Goal: Transaction & Acquisition: Purchase product/service

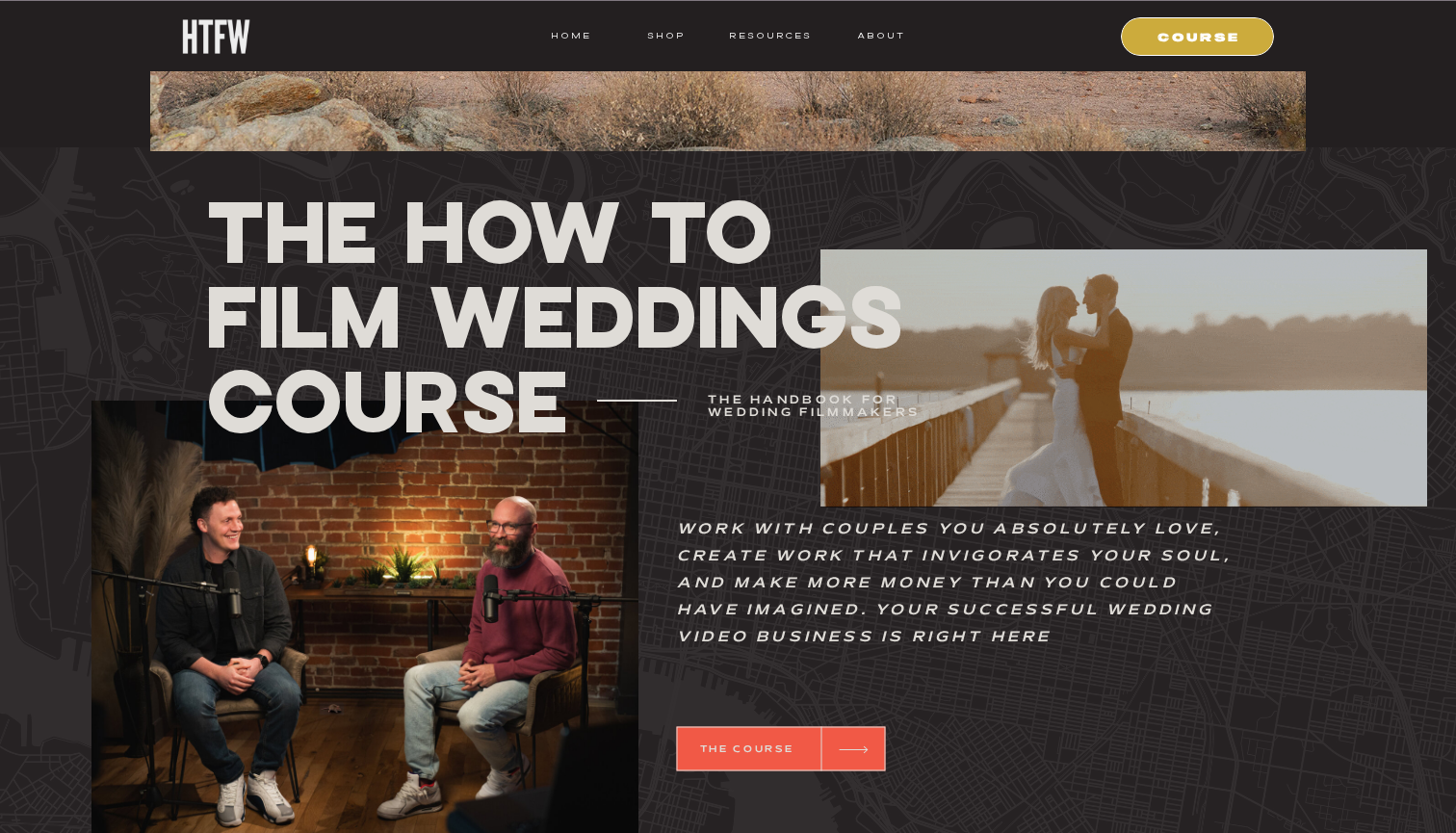
scroll to position [630, 0]
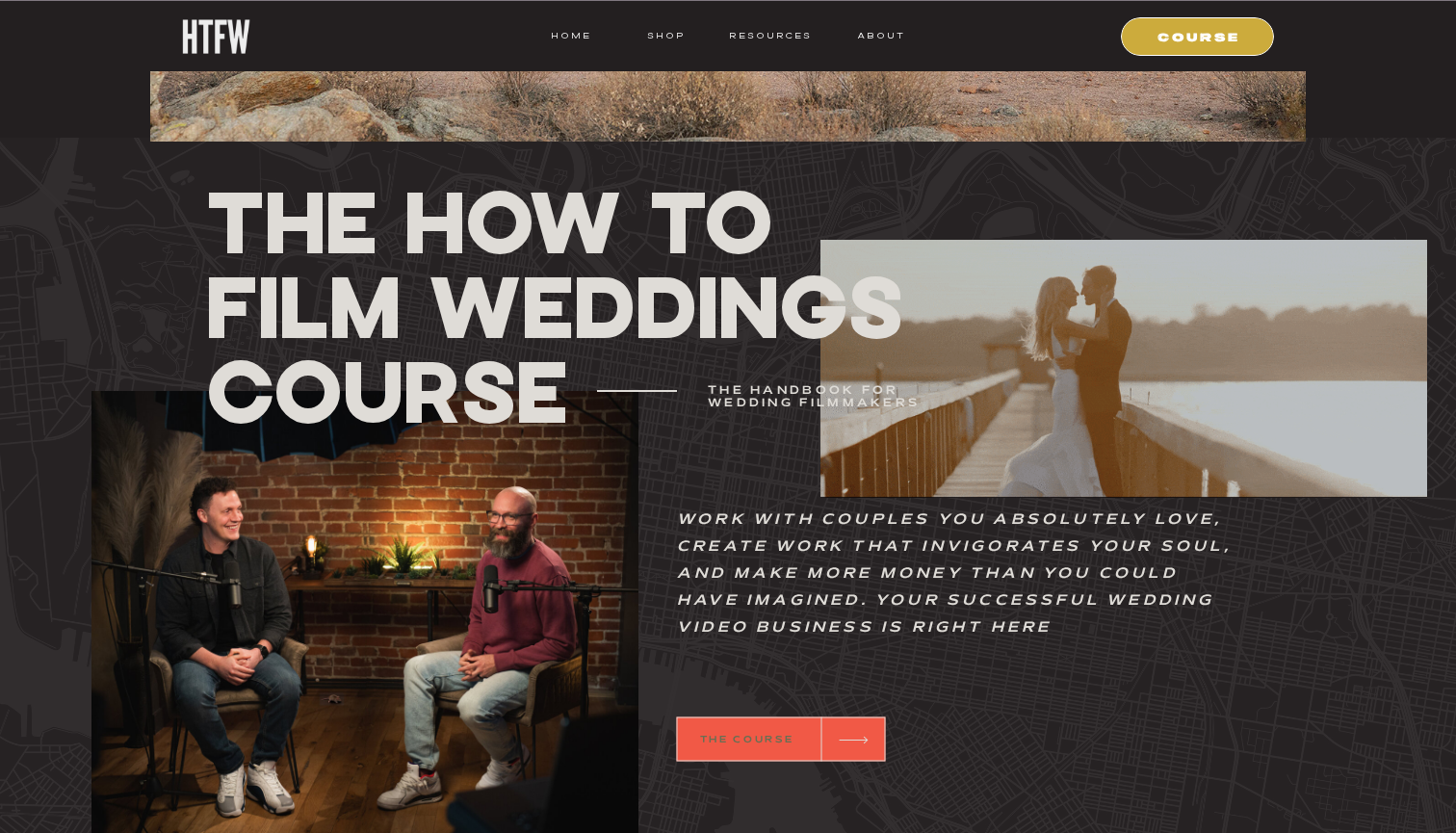
click at [774, 741] on b "THE COURSE" at bounding box center [747, 740] width 94 height 9
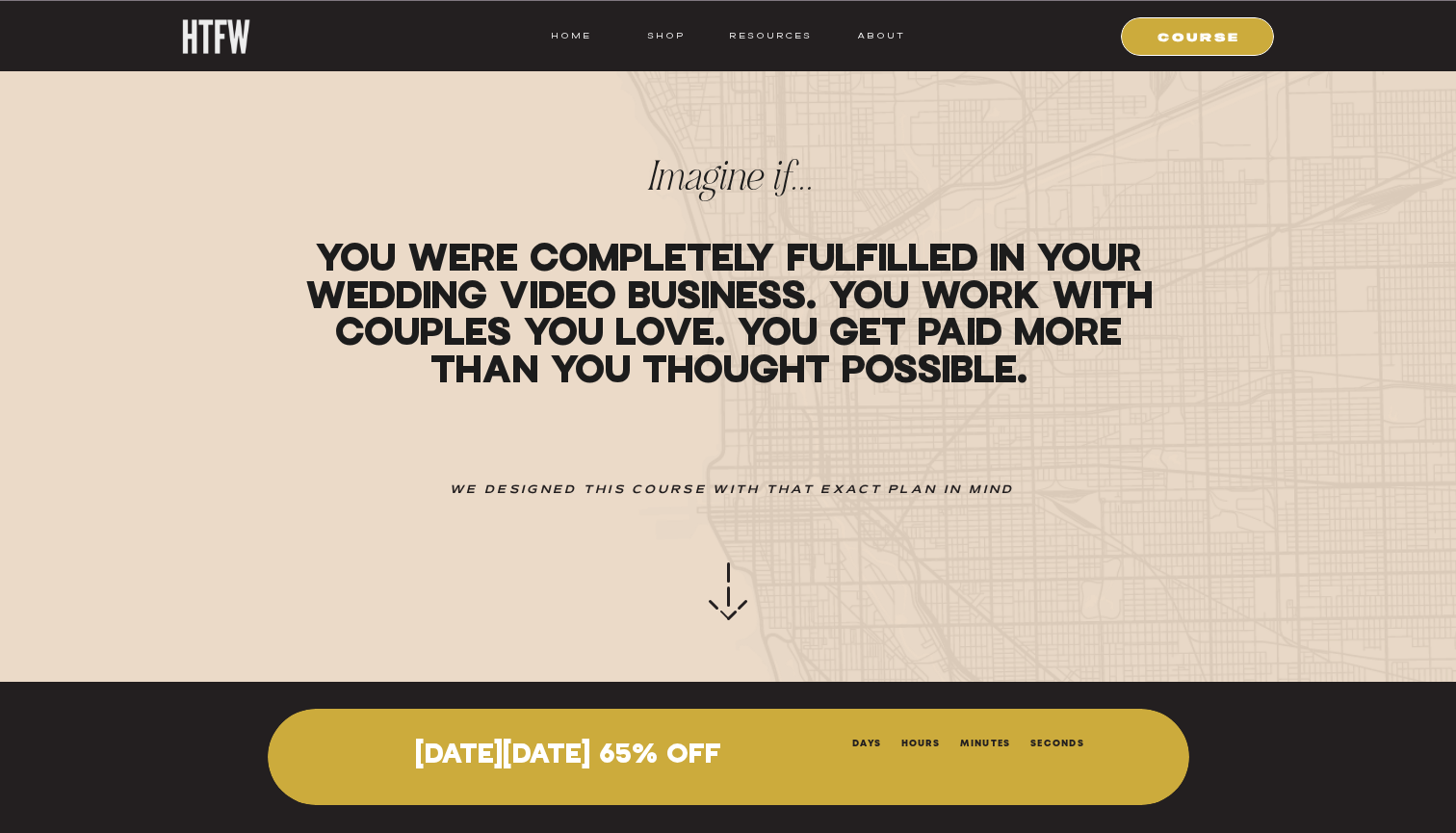
scroll to position [815, 0]
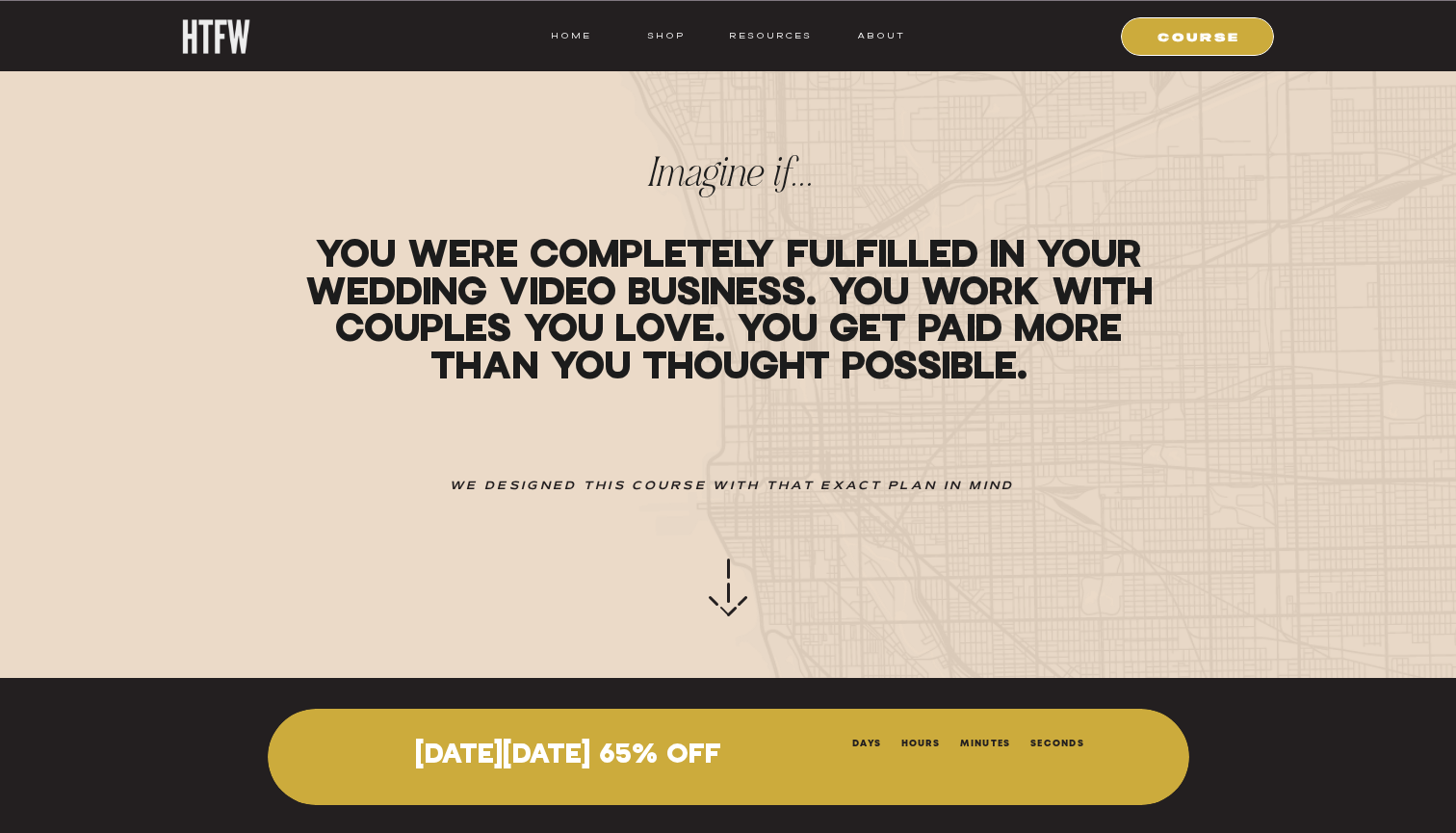
click at [633, 764] on p "[DATE][DATE] 65% OFF" at bounding box center [568, 756] width 512 height 31
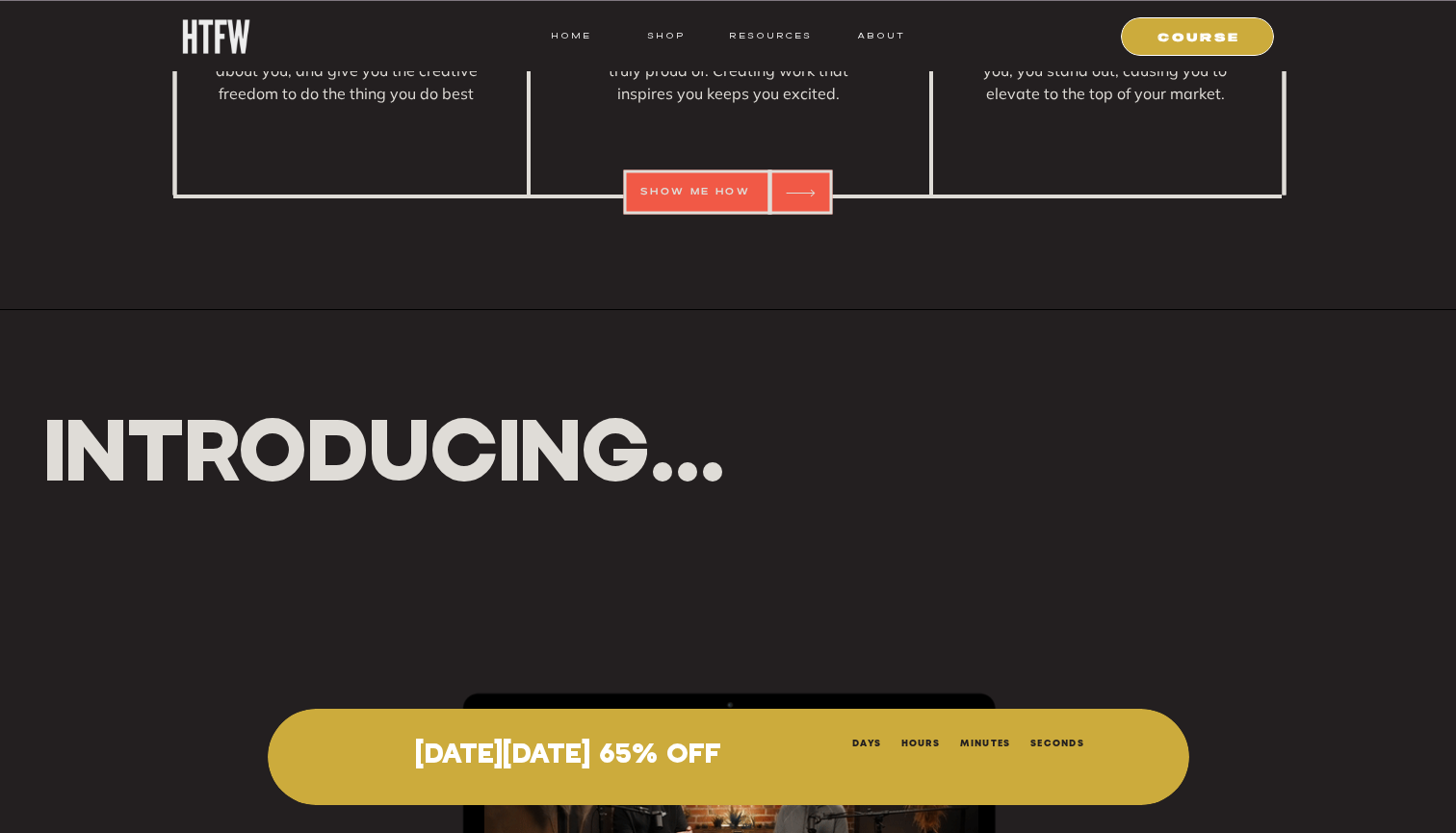
scroll to position [3461, 0]
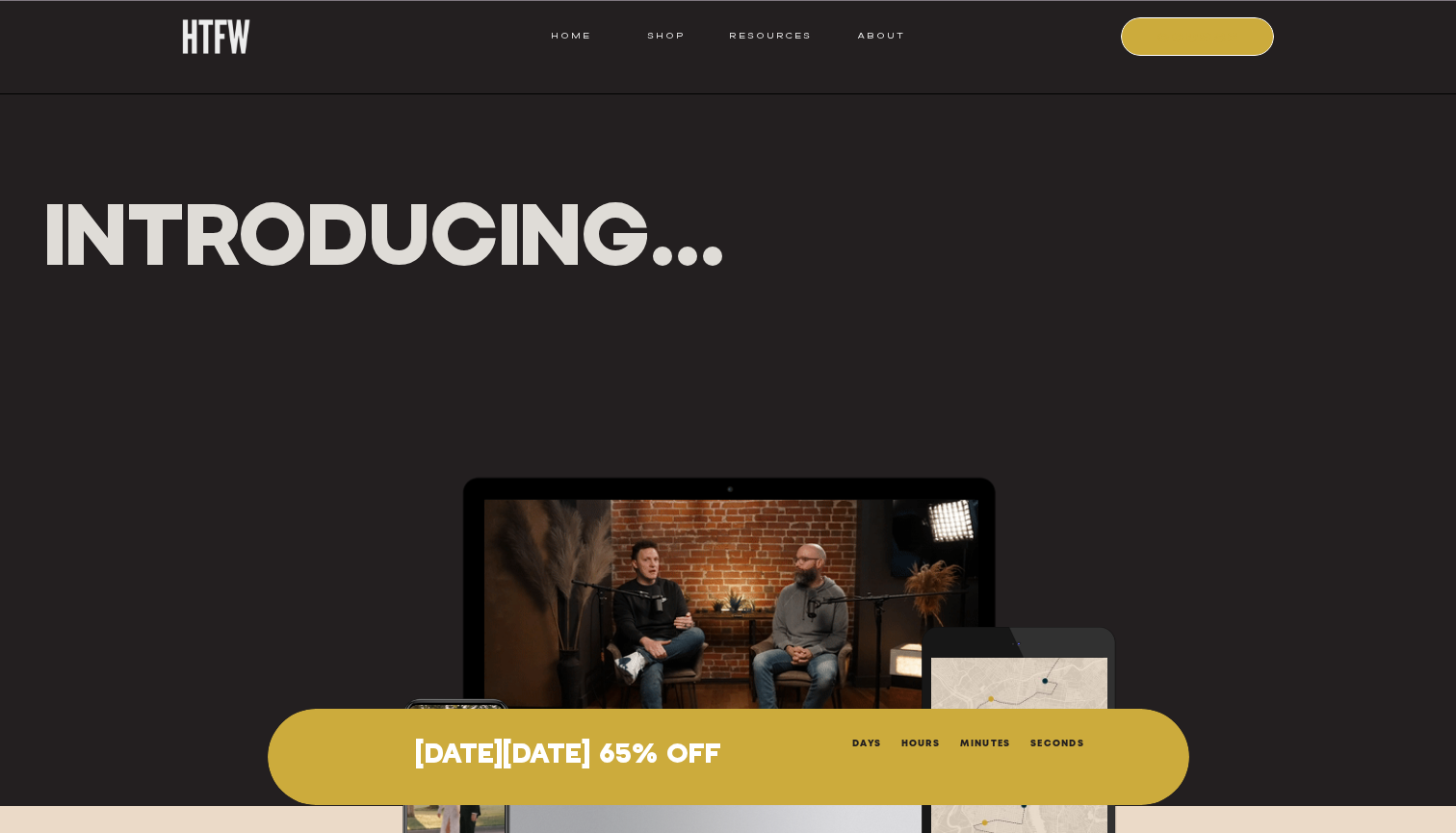
click at [1184, 34] on nav "COURSE" at bounding box center [1198, 36] width 131 height 18
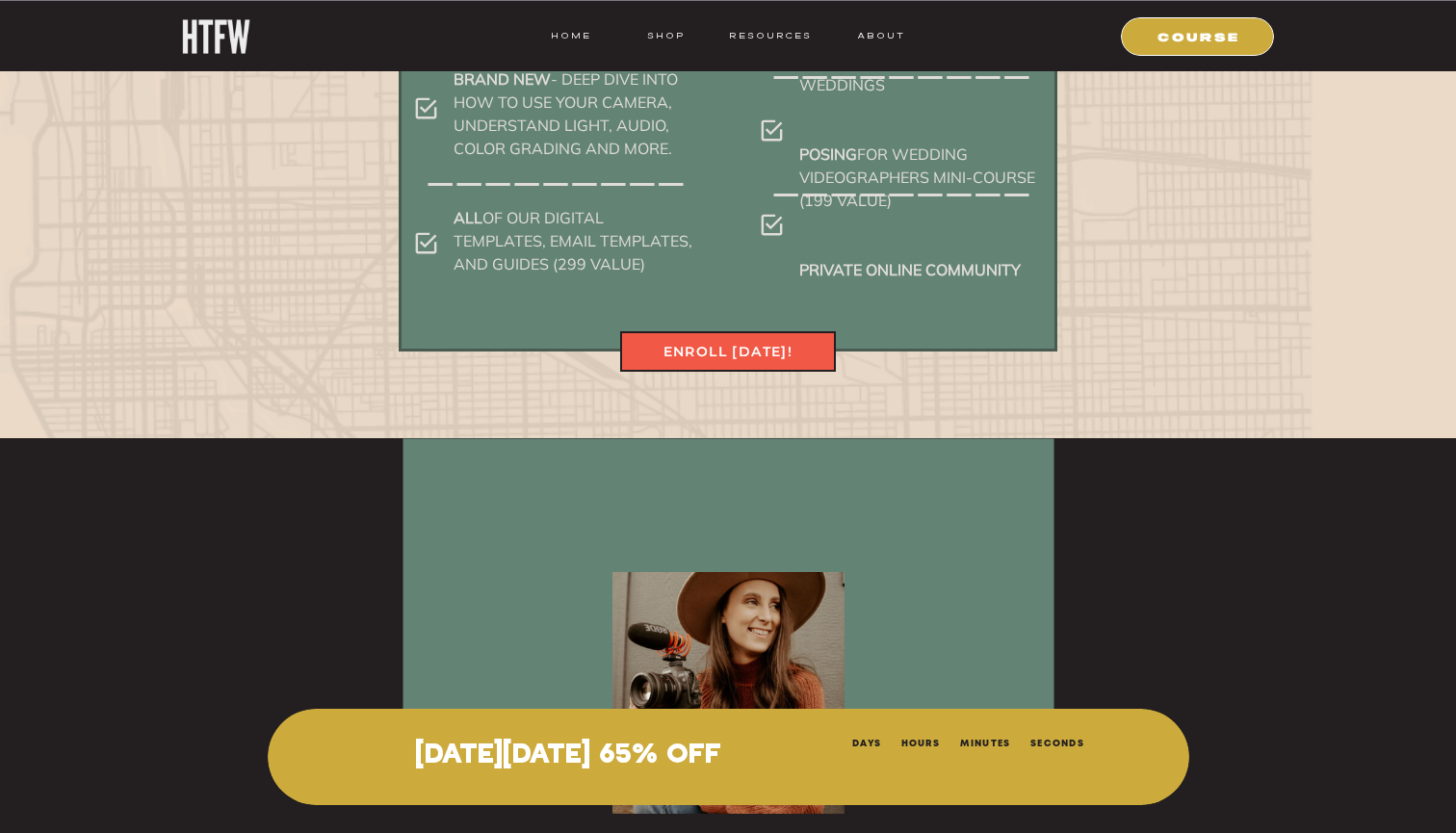
scroll to position [9749, 0]
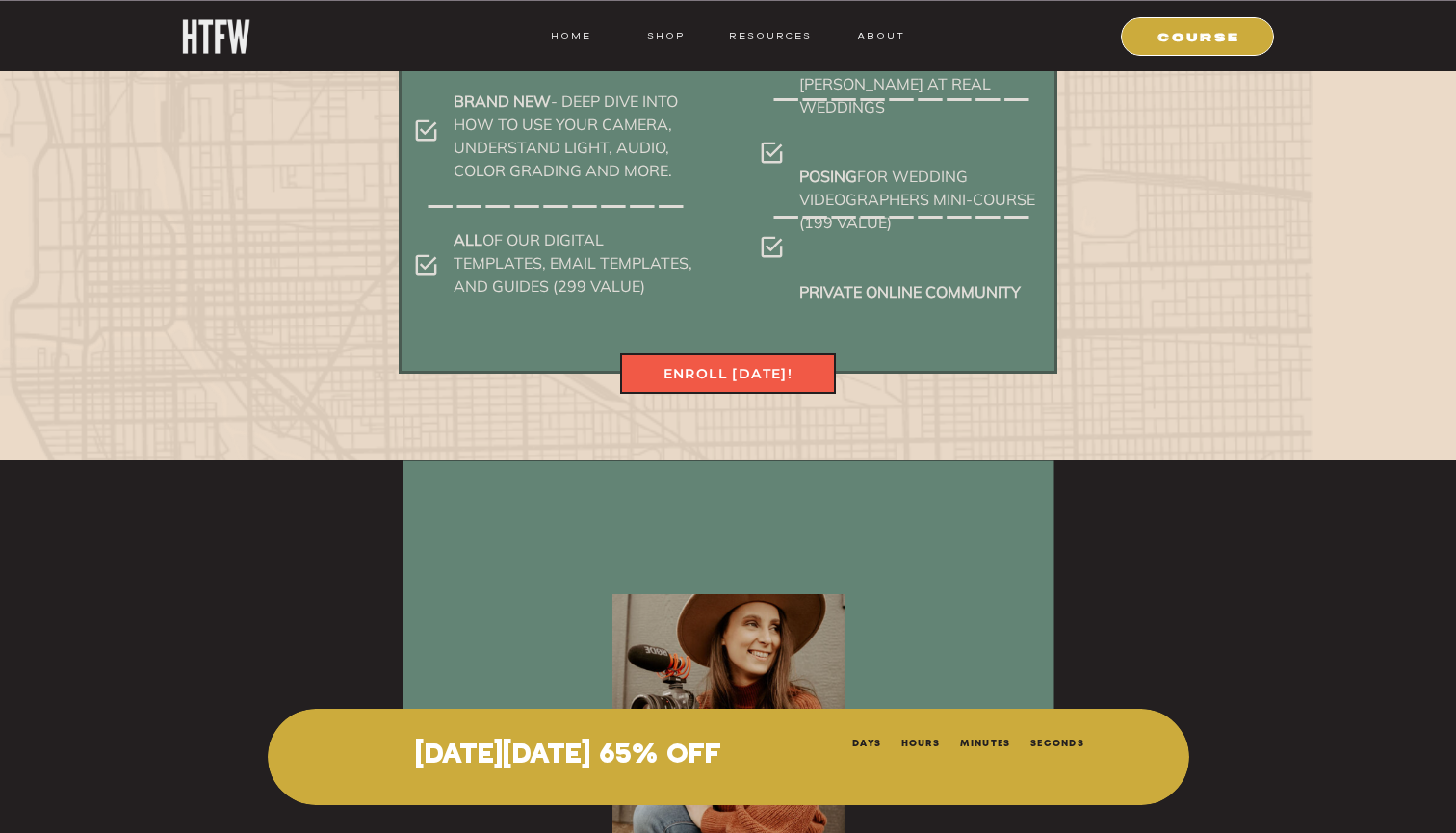
click at [792, 361] on div at bounding box center [728, 374] width 216 height 41
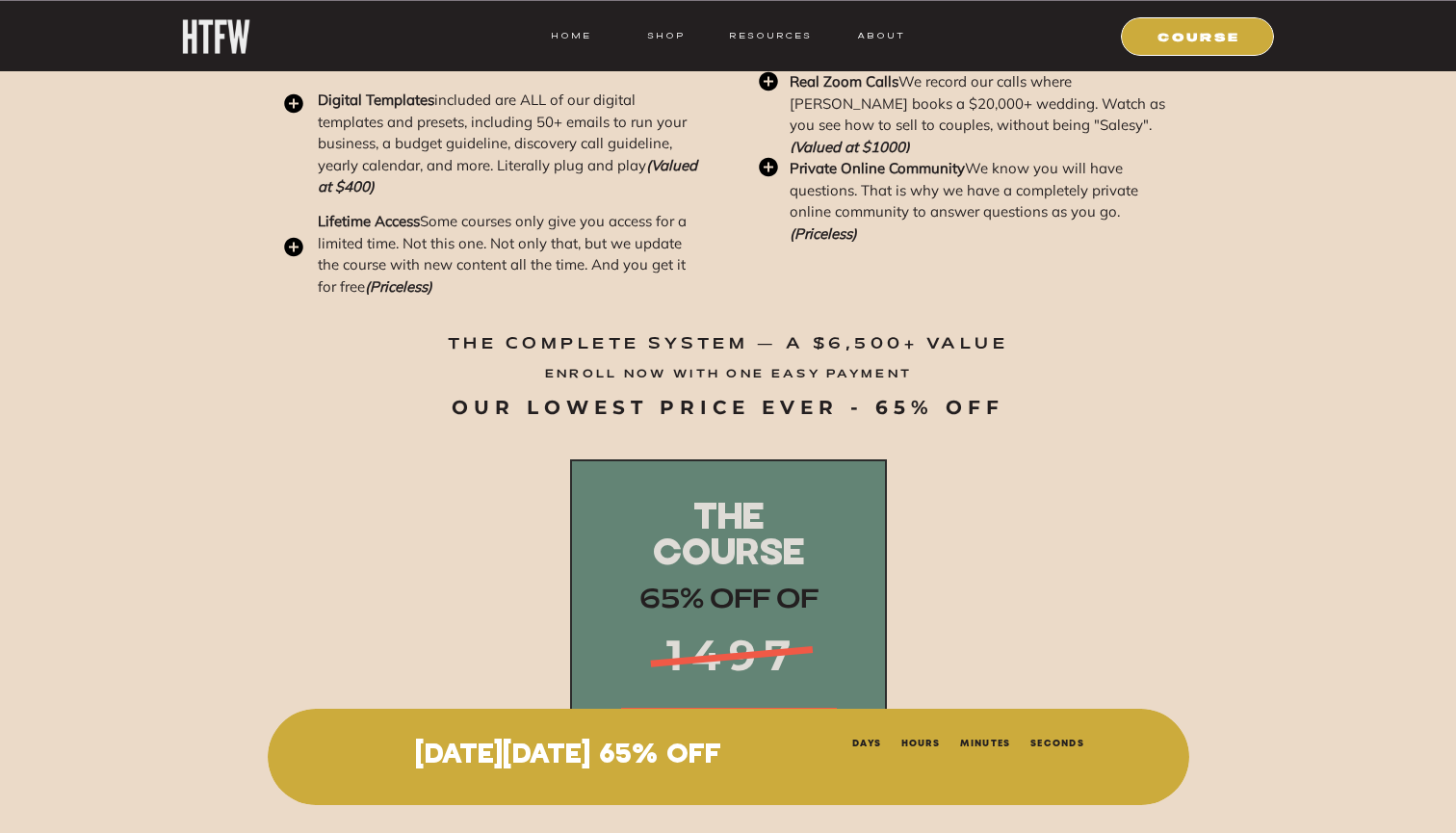
scroll to position [23691, 0]
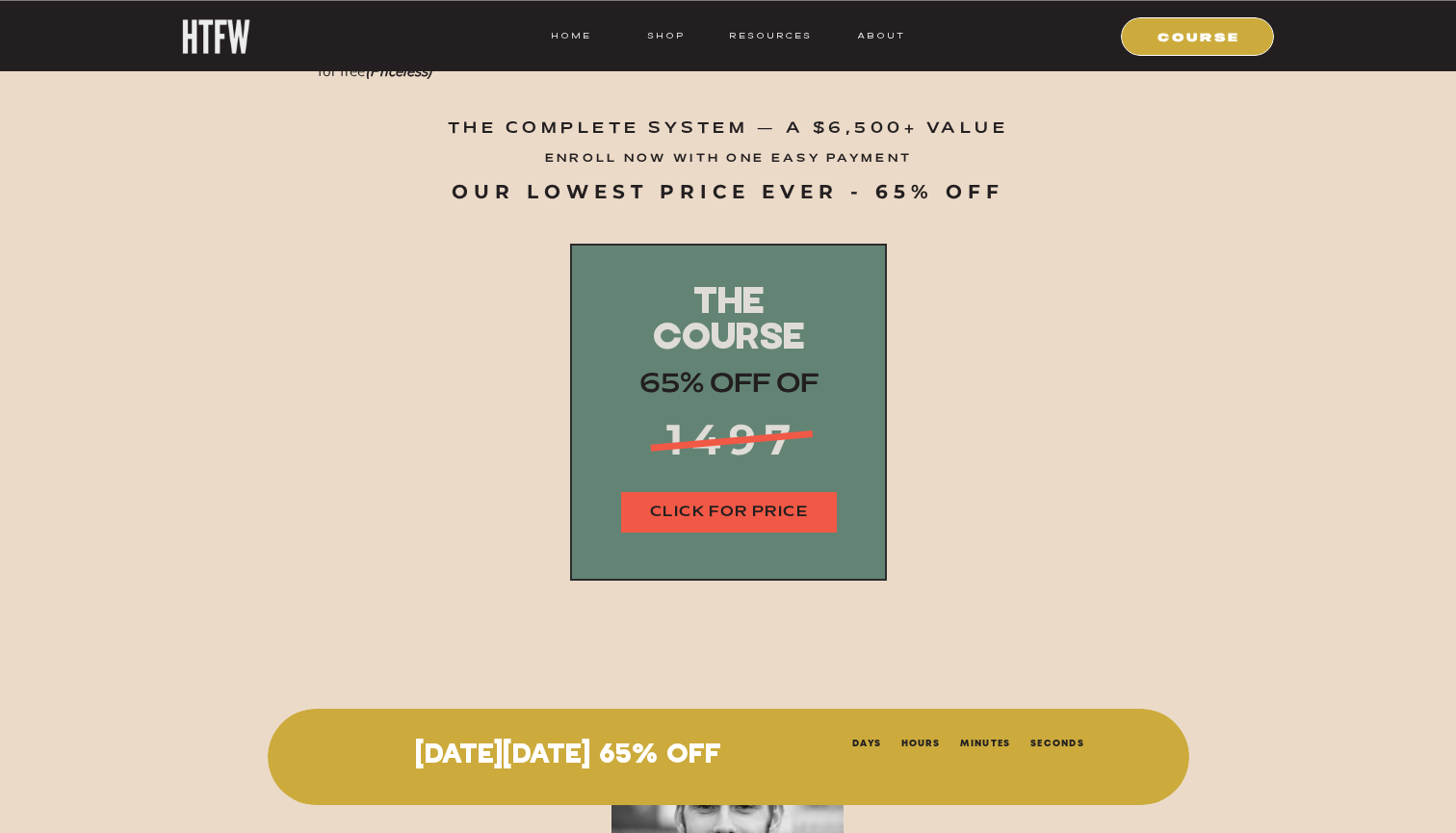
click at [747, 517] on nav "CLICK FOR PRICE" at bounding box center [729, 513] width 216 height 22
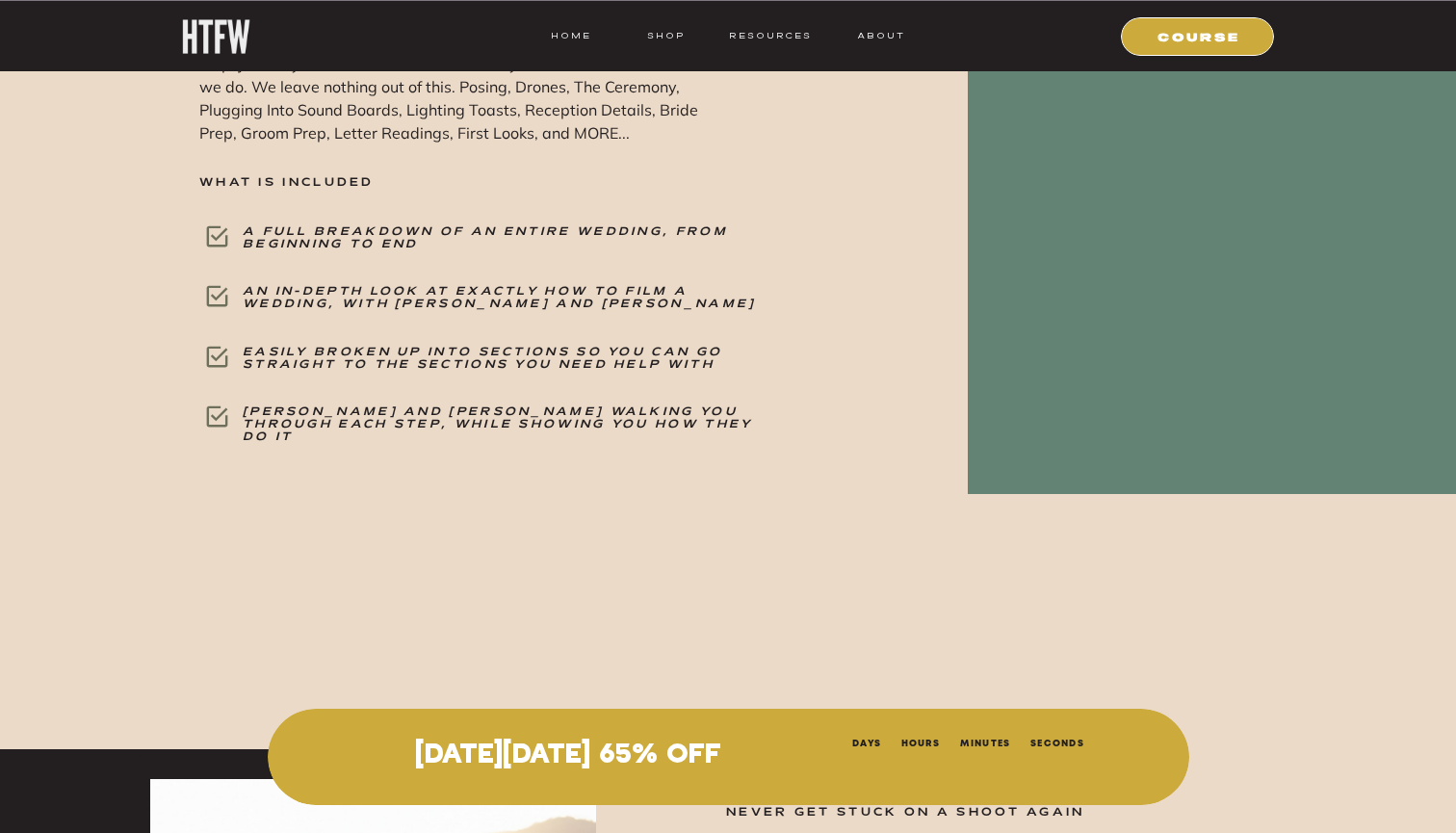
scroll to position [20085, 0]
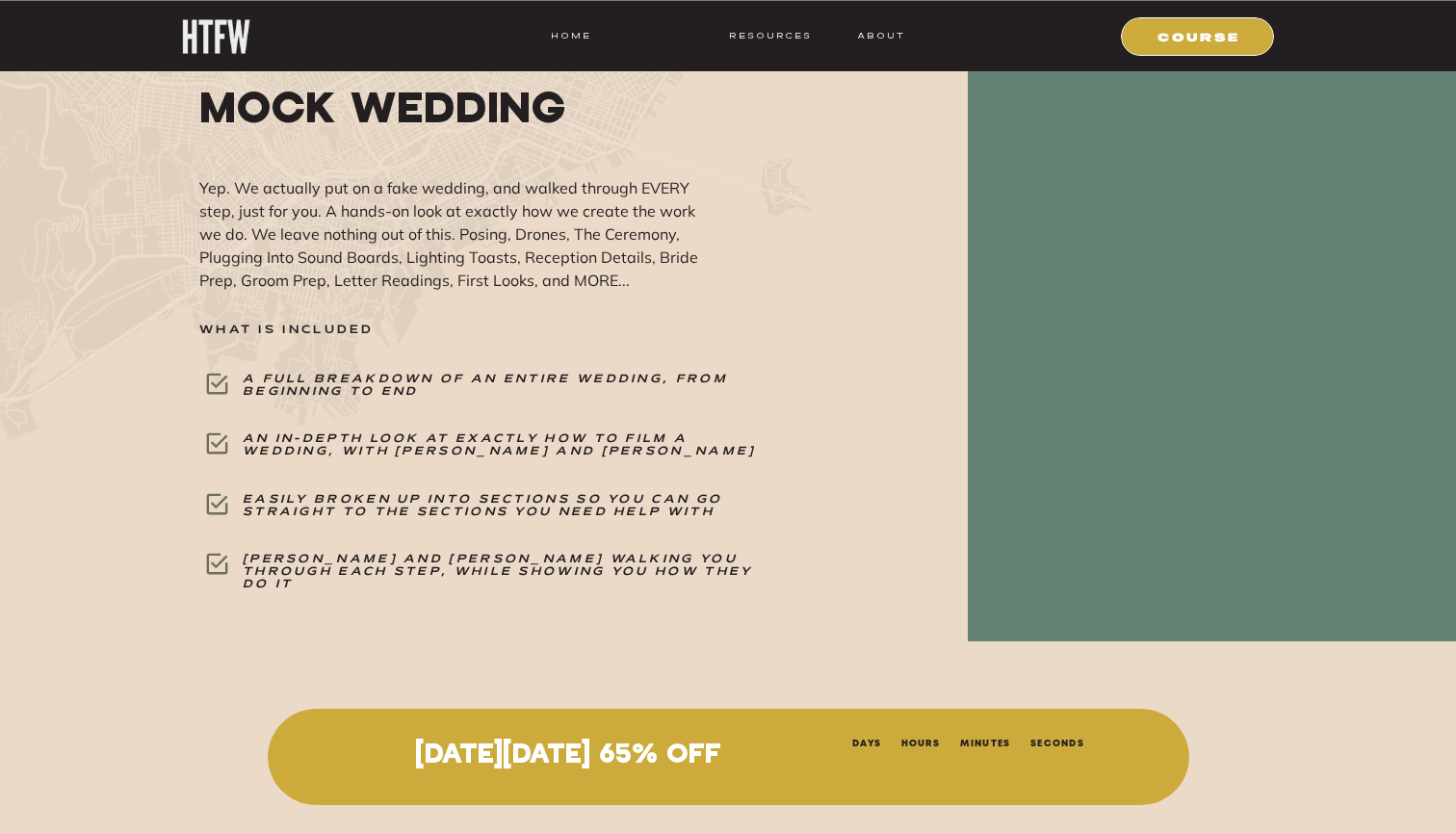
click at [671, 36] on nav "shop" at bounding box center [666, 36] width 76 height 18
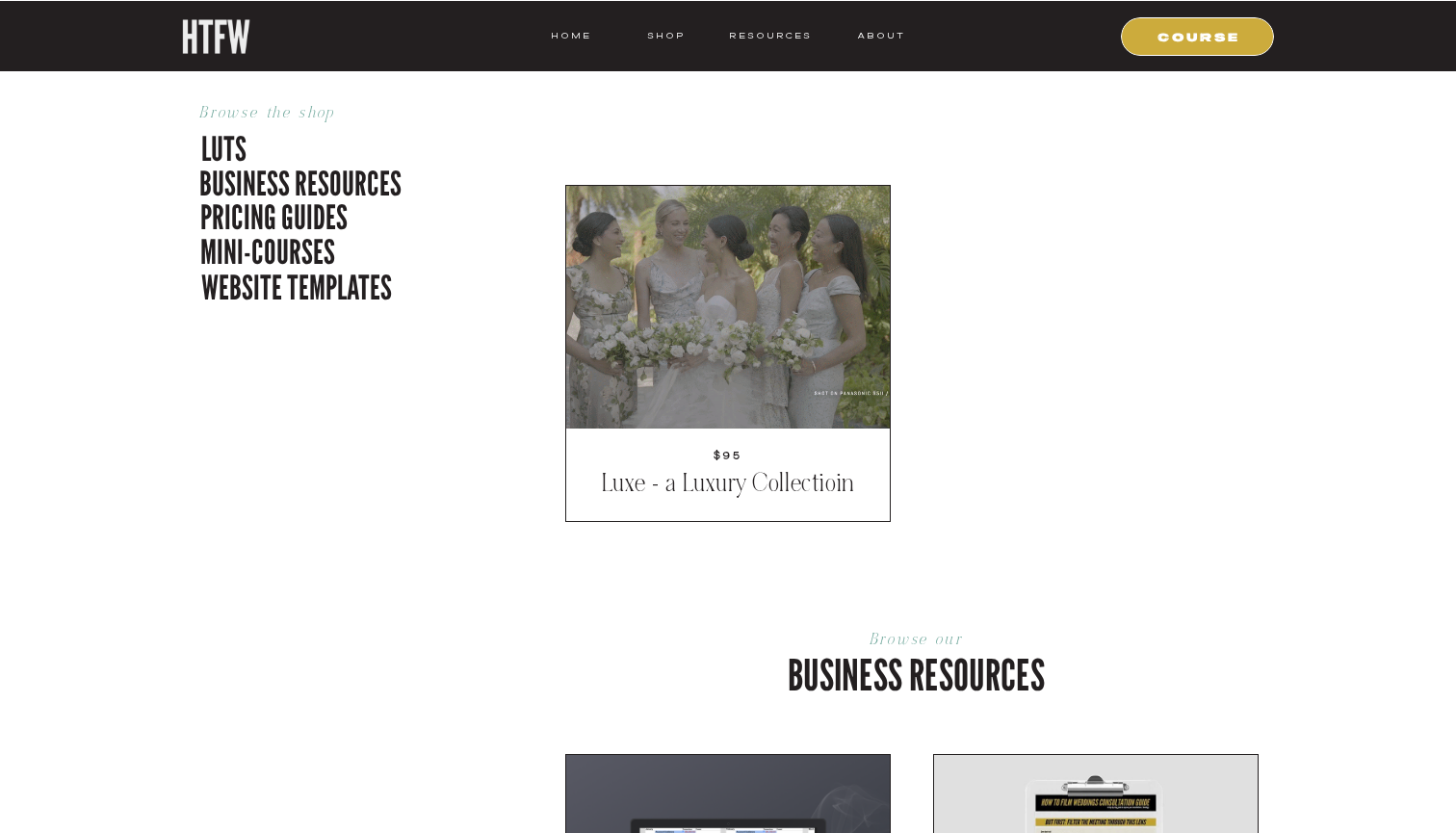
scroll to position [865, 0]
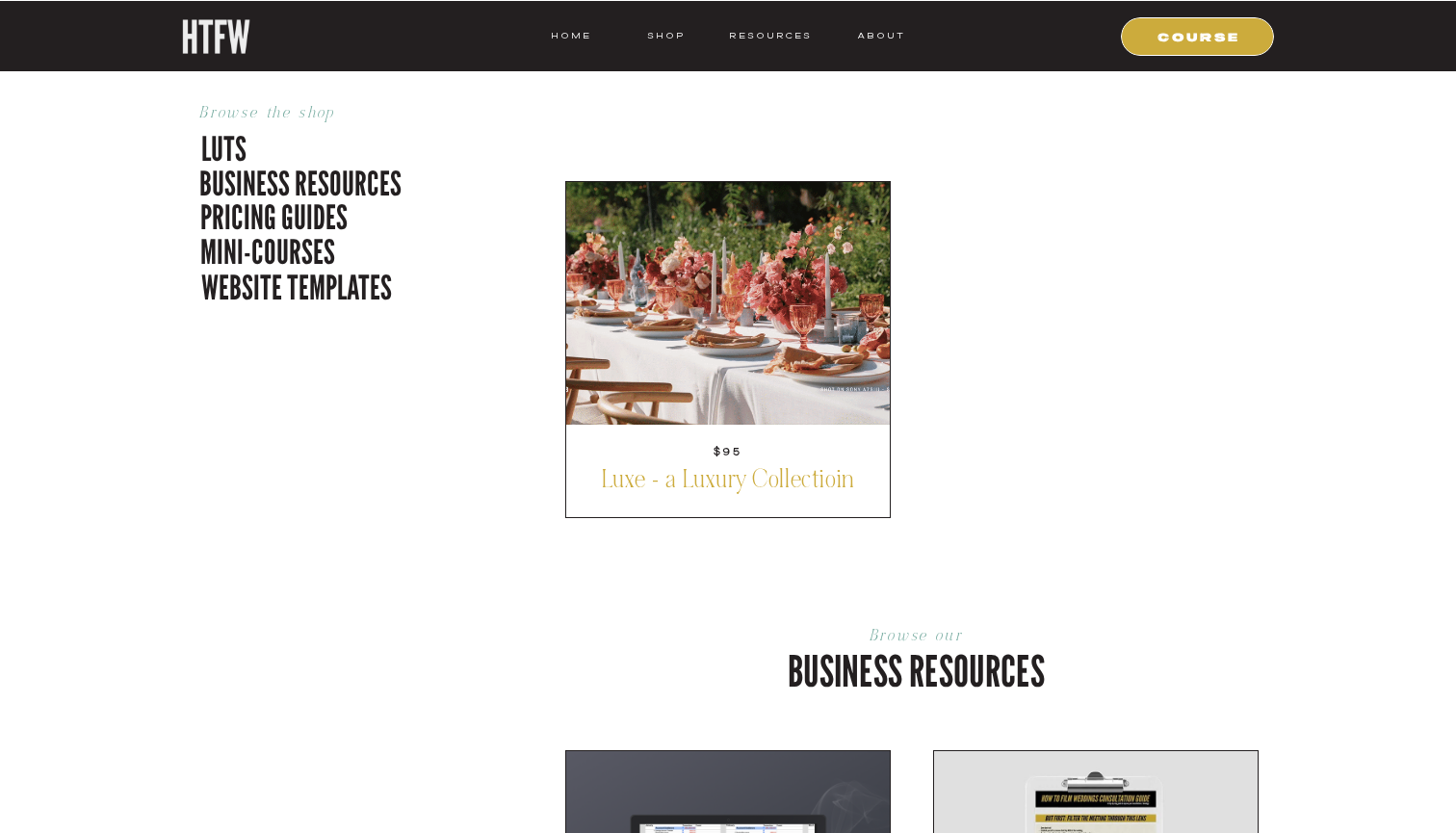
click at [738, 482] on p "Luxe - a Luxury Collectioin" at bounding box center [728, 482] width 277 height 33
